Goal: Task Accomplishment & Management: Complete application form

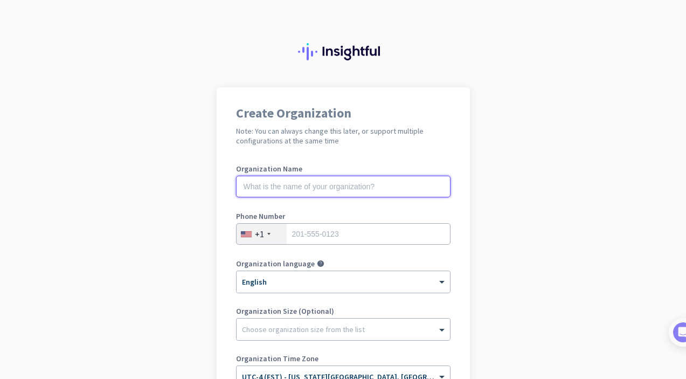
click at [304, 184] on input "text" at bounding box center [343, 187] width 214 height 22
type input "Mercor"
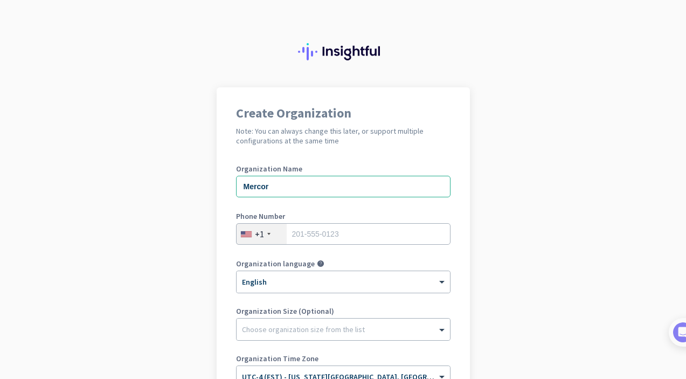
click at [268, 234] on div at bounding box center [268, 234] width 3 height 2
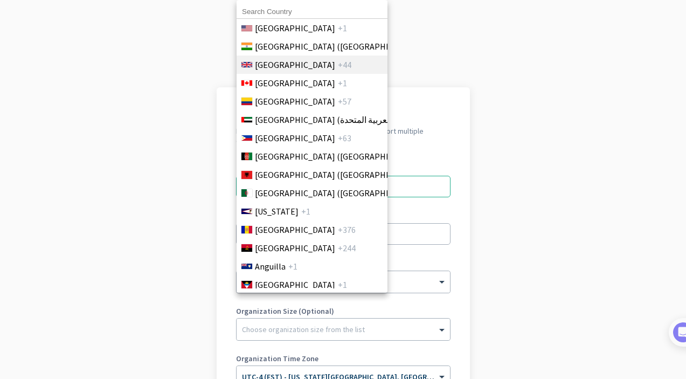
click at [304, 66] on span "[GEOGRAPHIC_DATA]" at bounding box center [295, 64] width 80 height 13
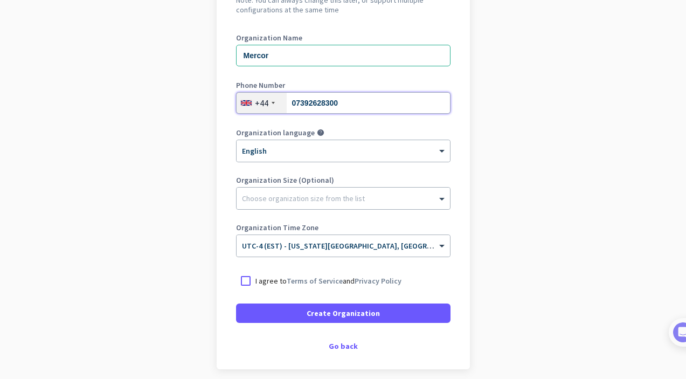
scroll to position [138, 0]
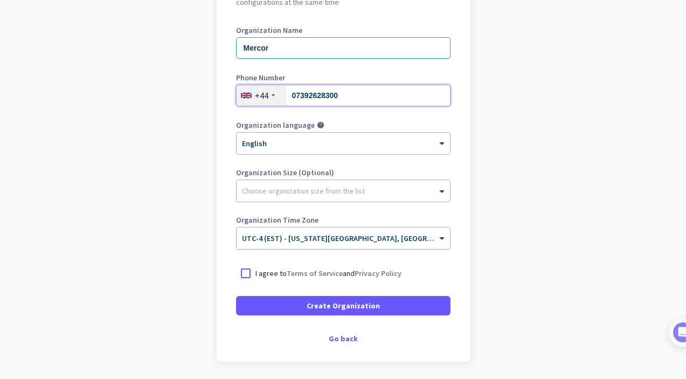
type input "07392628300"
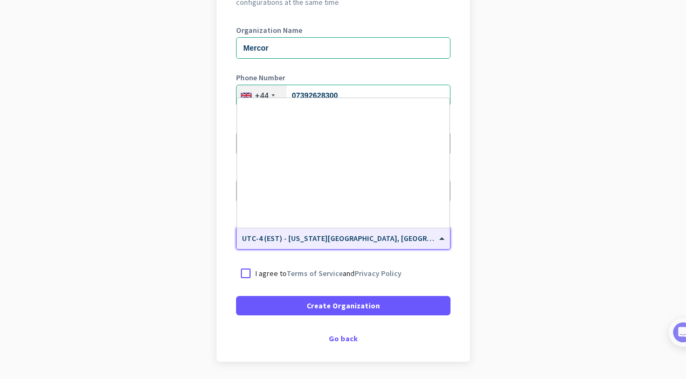
click at [334, 238] on input "text" at bounding box center [332, 235] width 181 height 8
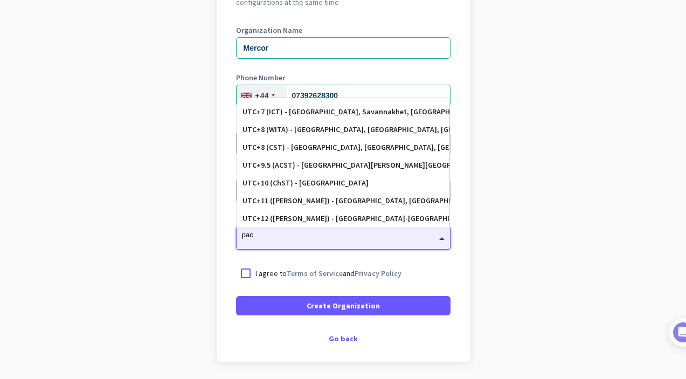
scroll to position [0, 0]
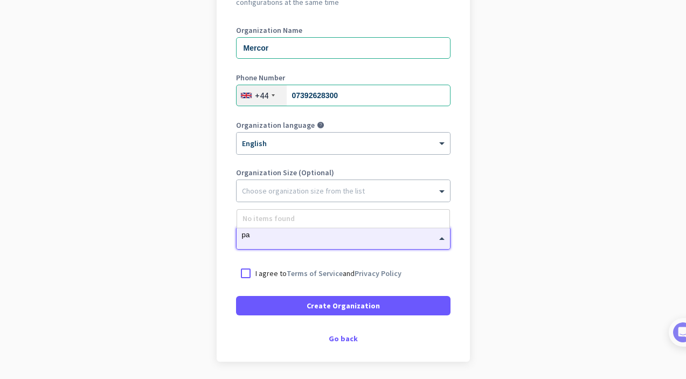
type input "p"
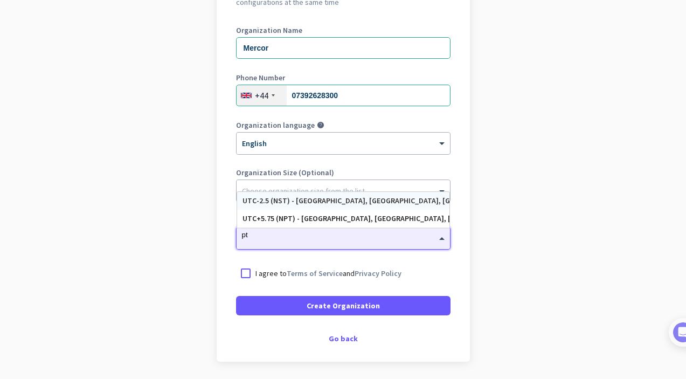
type input "p"
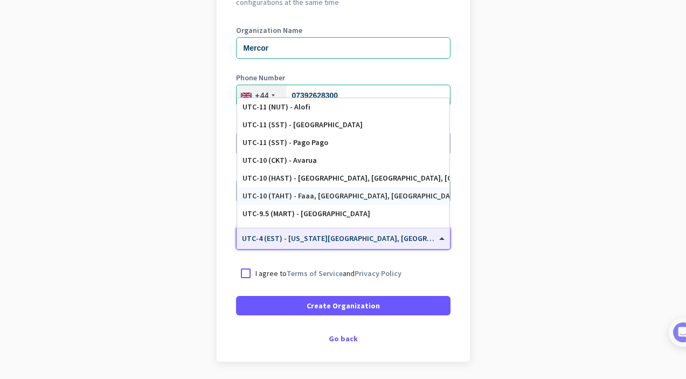
click at [574, 188] on app-onboarding-organization "Create Organization Note: You can always change this later, or support multiple…" at bounding box center [343, 182] width 686 height 466
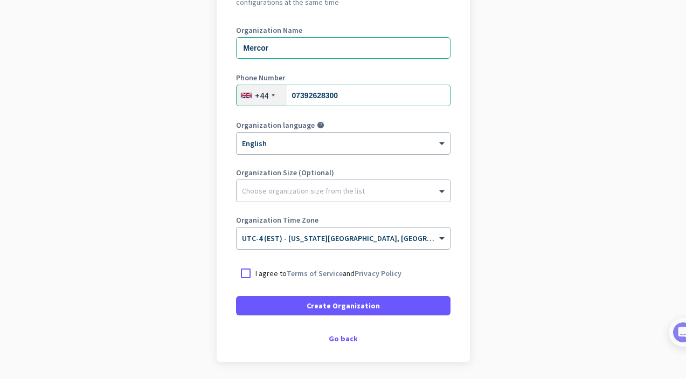
click at [391, 235] on input "text" at bounding box center [332, 235] width 181 height 8
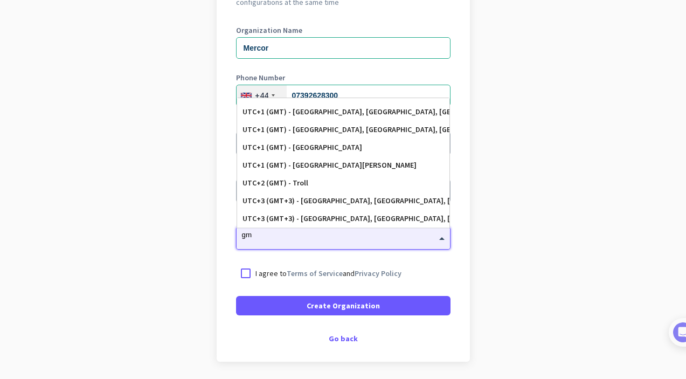
scroll to position [315, 0]
type input "gmt"
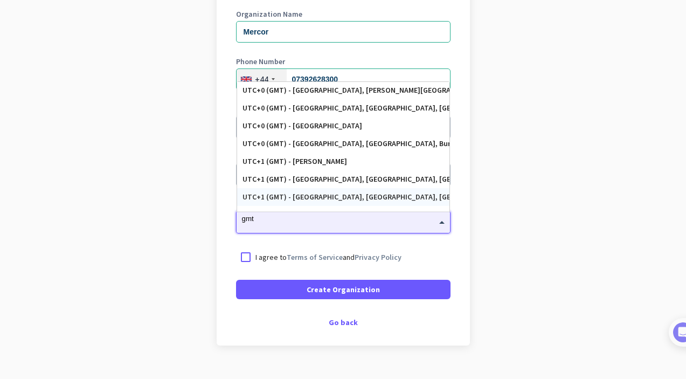
scroll to position [289, 0]
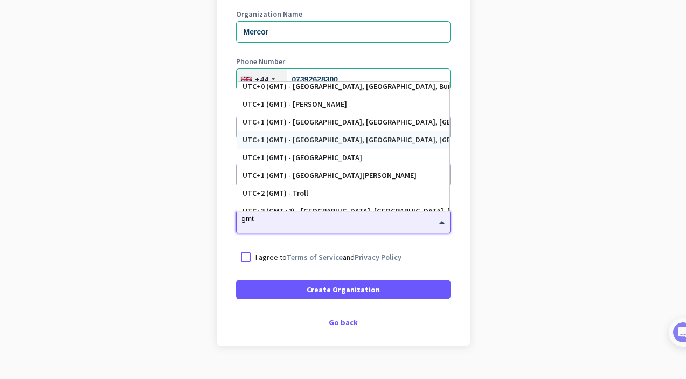
click at [369, 135] on div "UTC+1 (GMT) - [GEOGRAPHIC_DATA], [GEOGRAPHIC_DATA], [GEOGRAPHIC_DATA], [GEOGRAP…" at bounding box center [342, 139] width 201 height 9
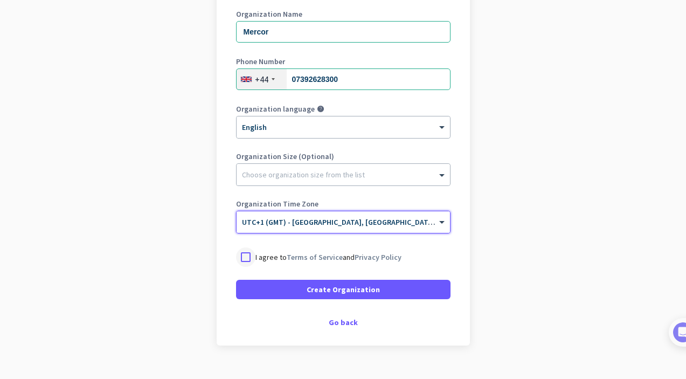
click at [243, 260] on div at bounding box center [245, 256] width 19 height 19
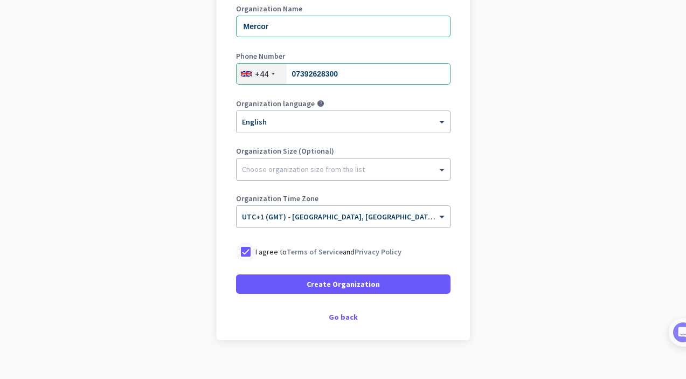
scroll to position [175, 0]
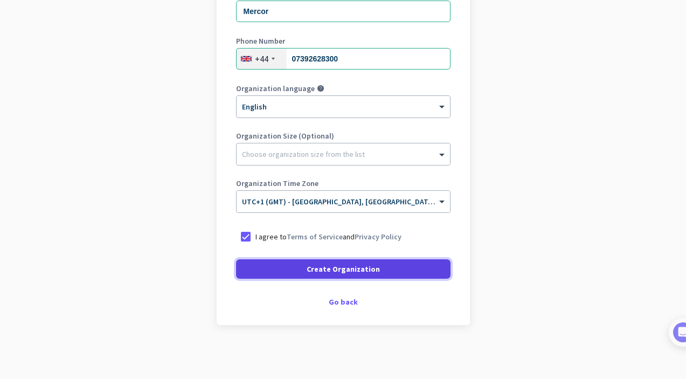
click at [285, 270] on span at bounding box center [343, 269] width 214 height 26
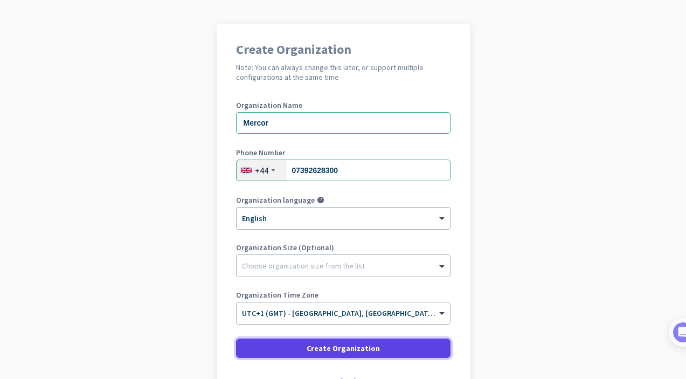
scroll to position [10, 0]
